Goal: Check status: Check status

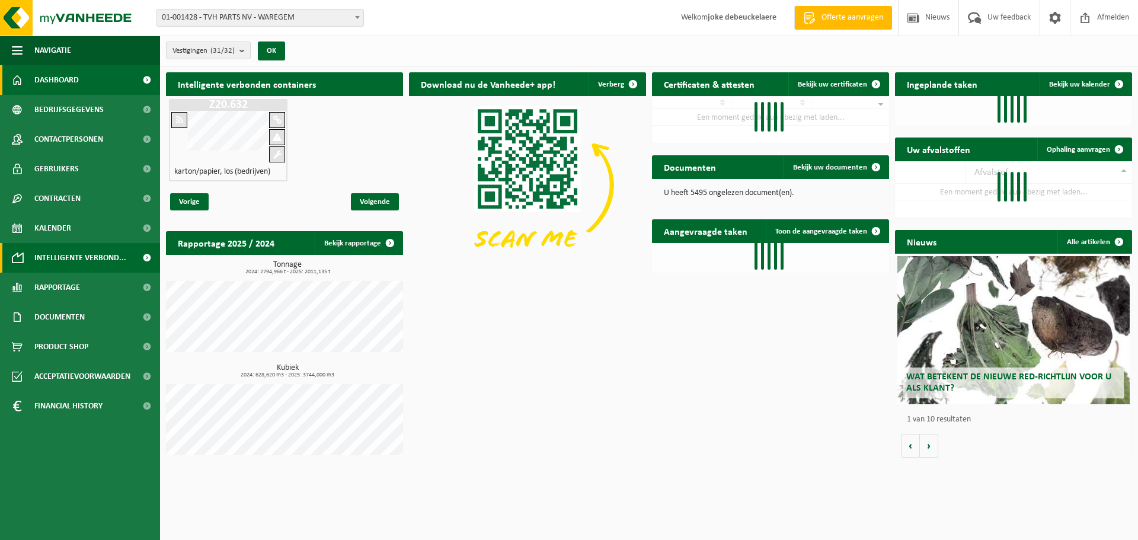
click at [68, 257] on span "Intelligente verbond..." at bounding box center [80, 258] width 92 height 30
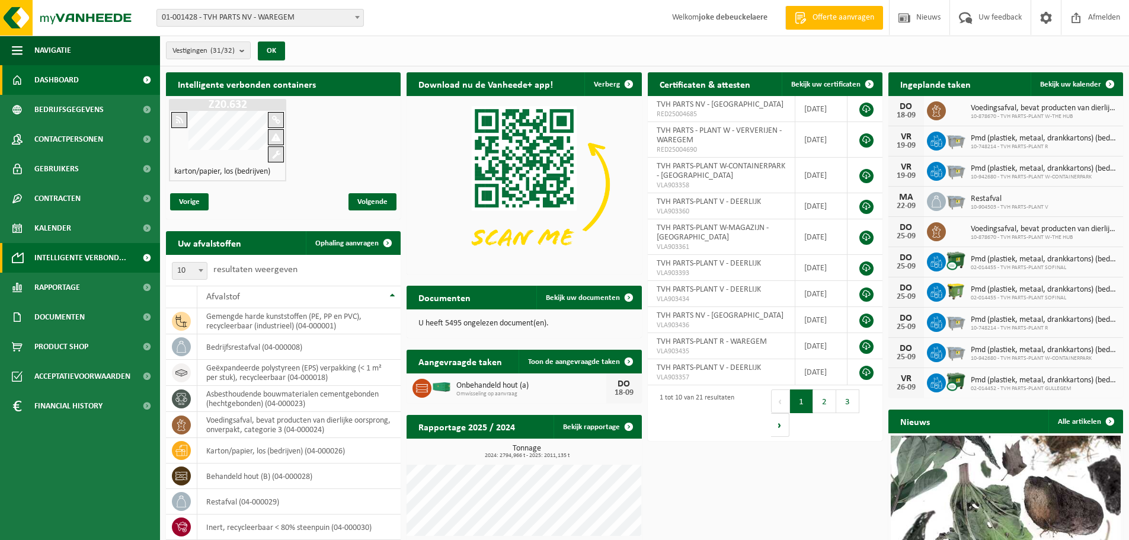
click at [66, 258] on span "Intelligente verbond..." at bounding box center [80, 258] width 92 height 30
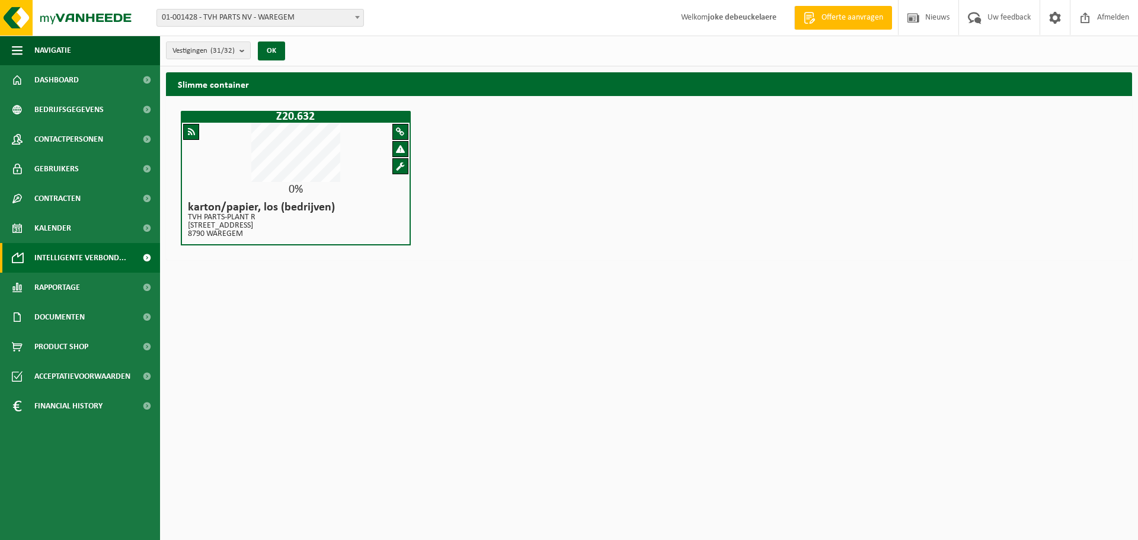
click at [399, 132] on span at bounding box center [400, 131] width 8 height 9
click at [193, 131] on span at bounding box center [191, 131] width 7 height 9
click at [95, 257] on span "Intelligente verbond..." at bounding box center [80, 258] width 92 height 30
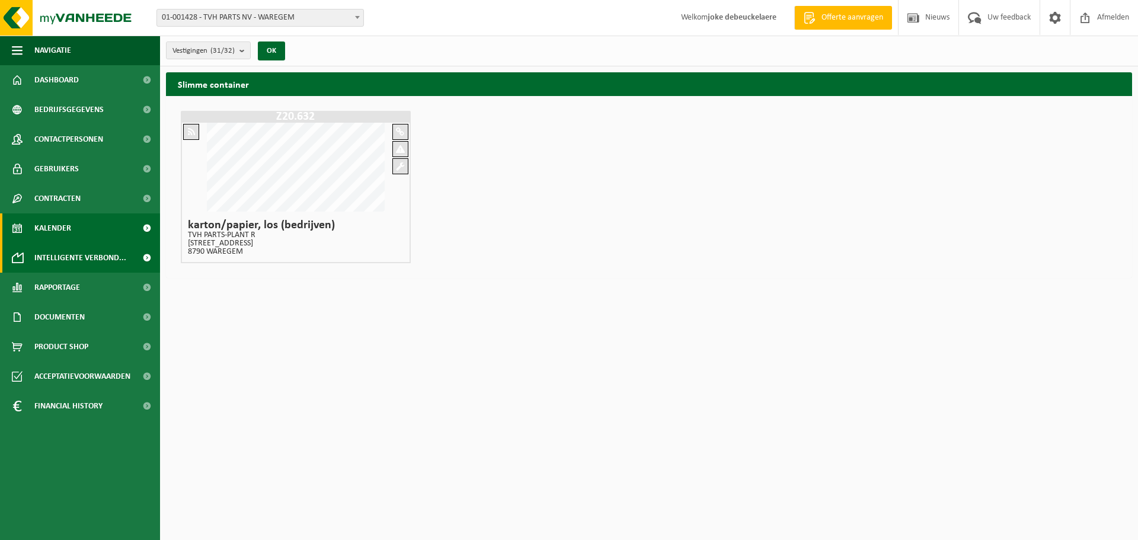
click at [65, 224] on span "Kalender" at bounding box center [52, 228] width 37 height 30
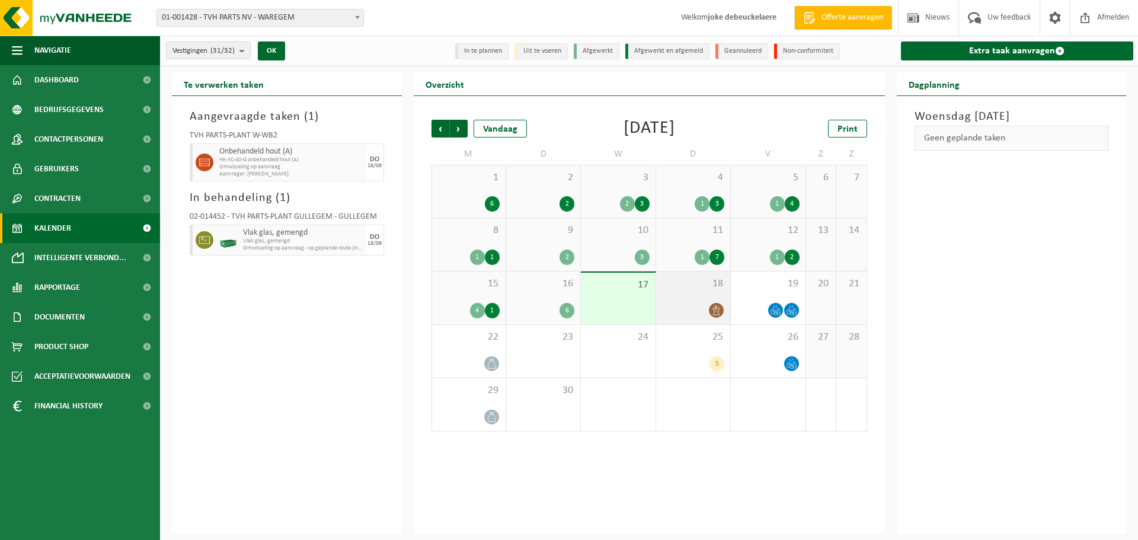
click at [701, 286] on span "18" at bounding box center [693, 283] width 62 height 13
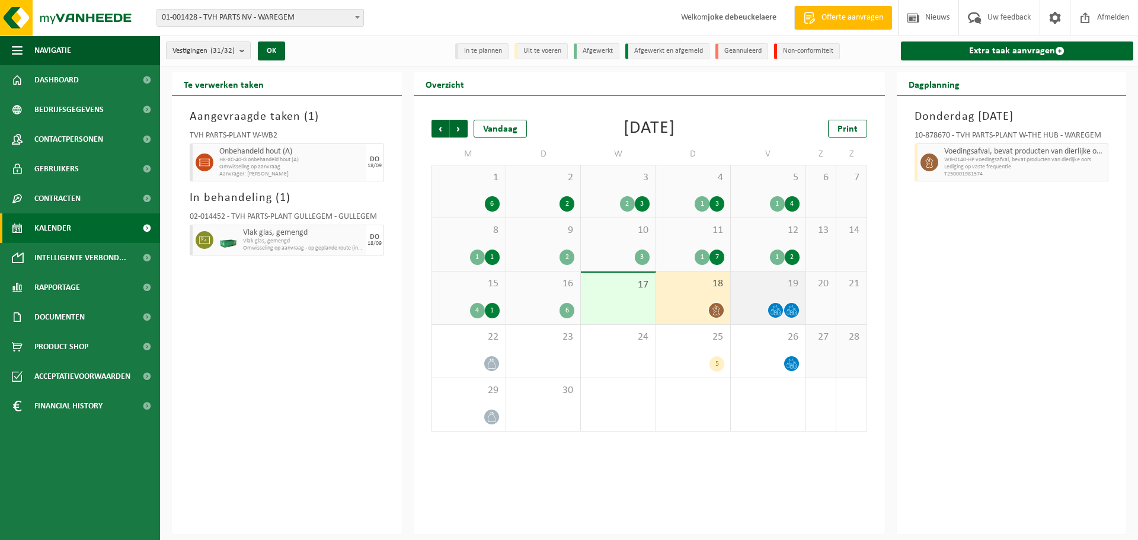
click at [770, 289] on span "19" at bounding box center [768, 283] width 62 height 13
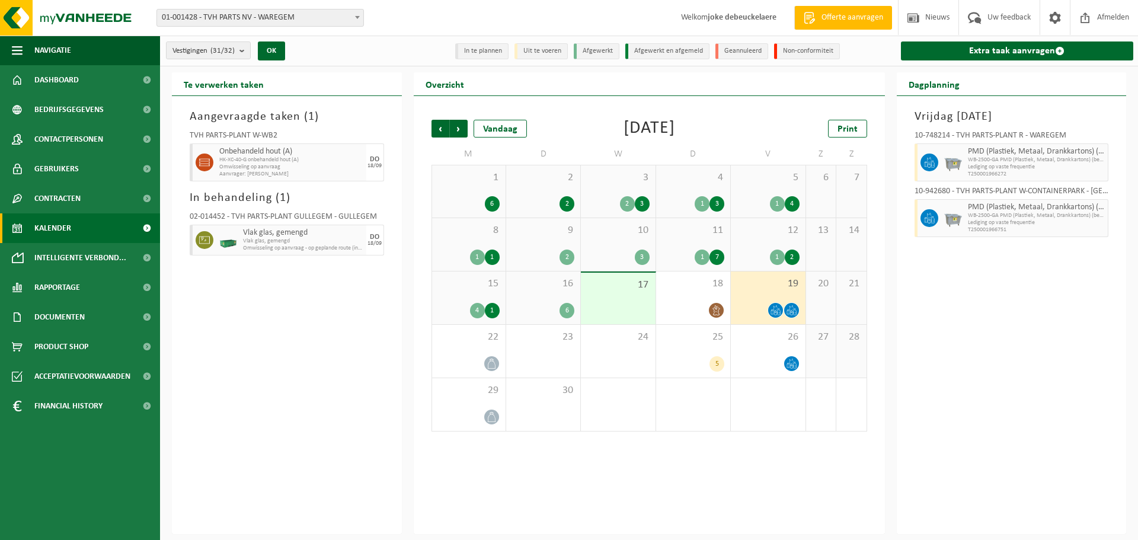
click at [623, 298] on div "17" at bounding box center [618, 299] width 74 height 52
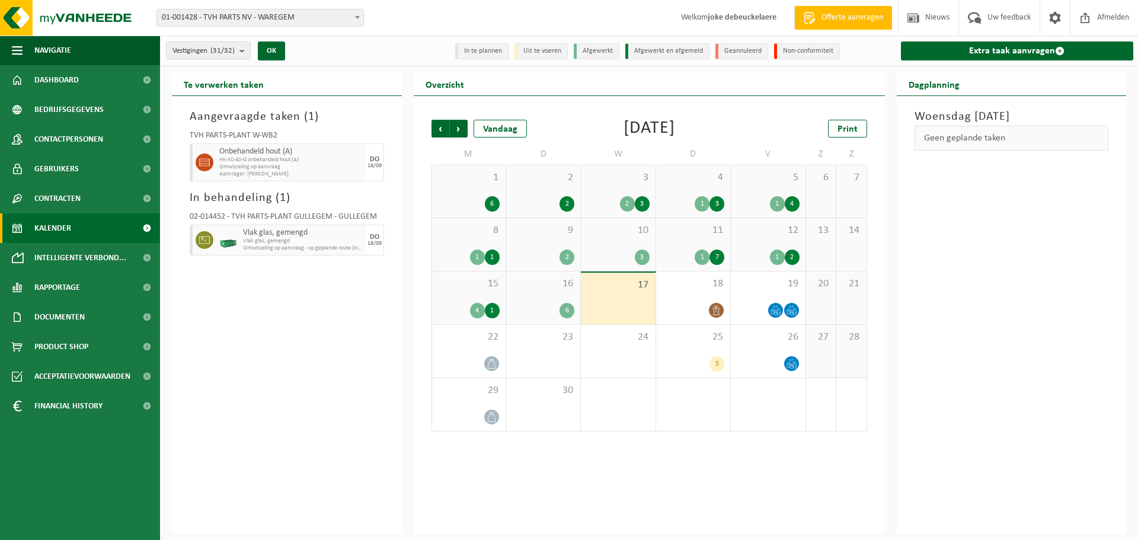
click at [547, 296] on div "16 6" at bounding box center [543, 298] width 74 height 53
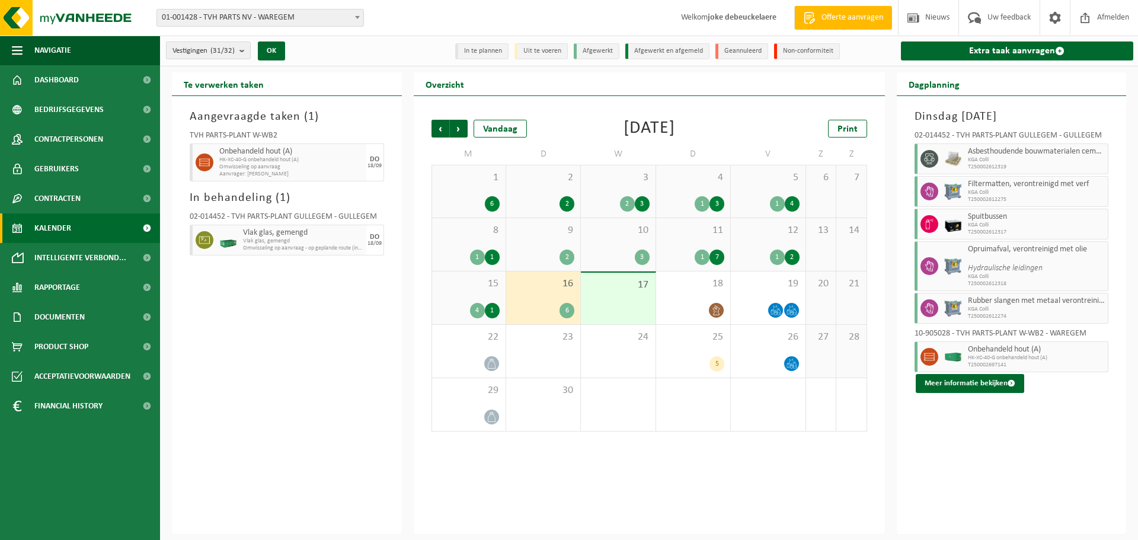
click at [470, 292] on div "15 4 1" at bounding box center [469, 298] width 74 height 53
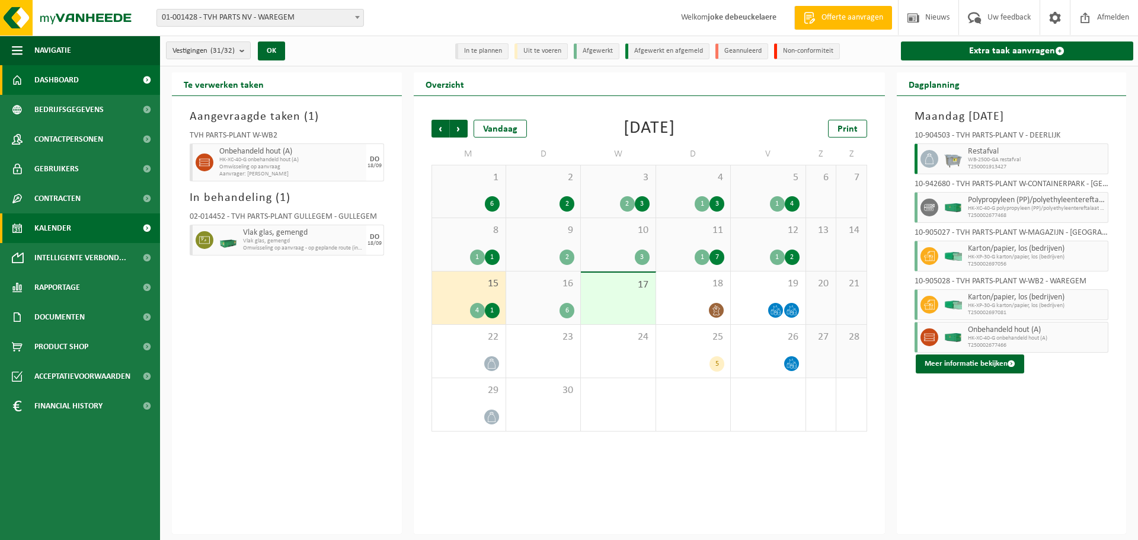
click at [53, 81] on span "Dashboard" at bounding box center [56, 80] width 44 height 30
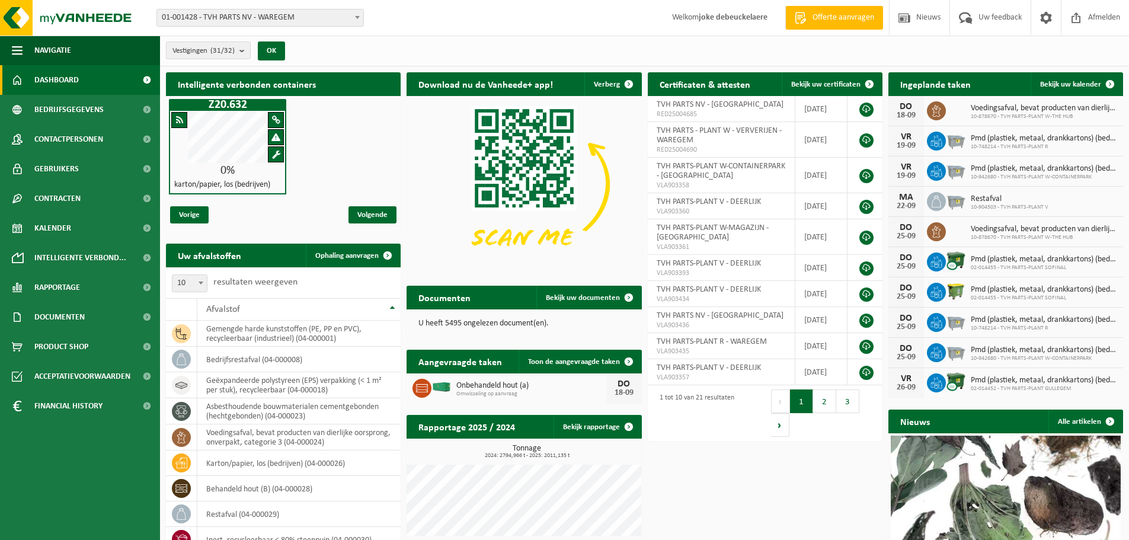
click at [181, 116] on span at bounding box center [179, 120] width 7 height 9
click at [274, 117] on span at bounding box center [276, 120] width 8 height 9
click at [274, 135] on span at bounding box center [276, 137] width 9 height 9
click at [355, 131] on div "Z20.632 0% karton/papier, los (bedrijven)" at bounding box center [283, 146] width 235 height 101
click at [371, 212] on span "Volgende" at bounding box center [373, 214] width 48 height 17
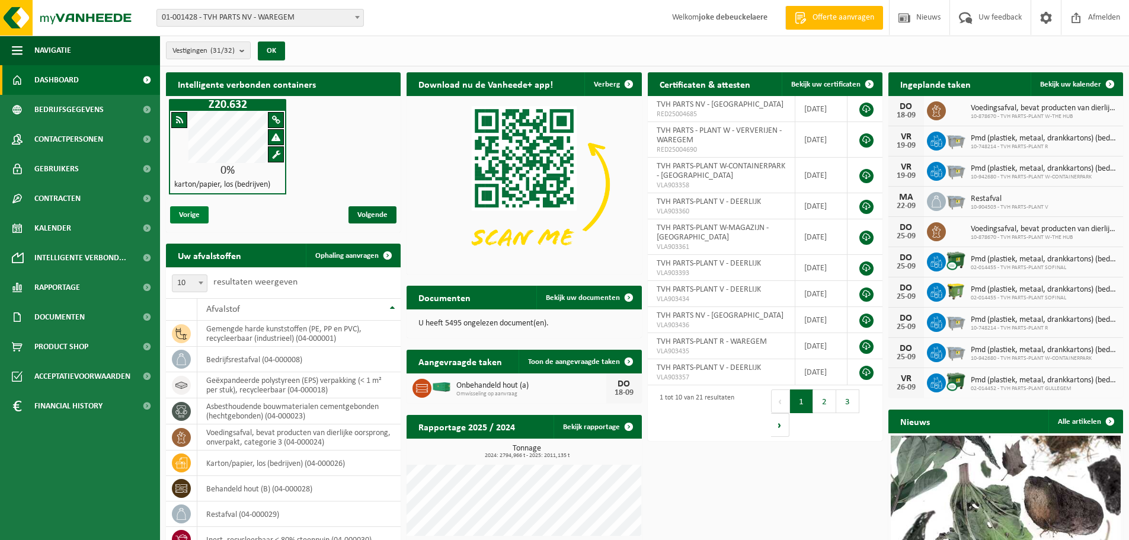
click at [187, 214] on span "Vorige" at bounding box center [189, 214] width 39 height 17
click at [385, 143] on div "Z20.632 0% karton/papier, los (bedrijven)" at bounding box center [283, 146] width 235 height 101
